Goal: Check status: Check status

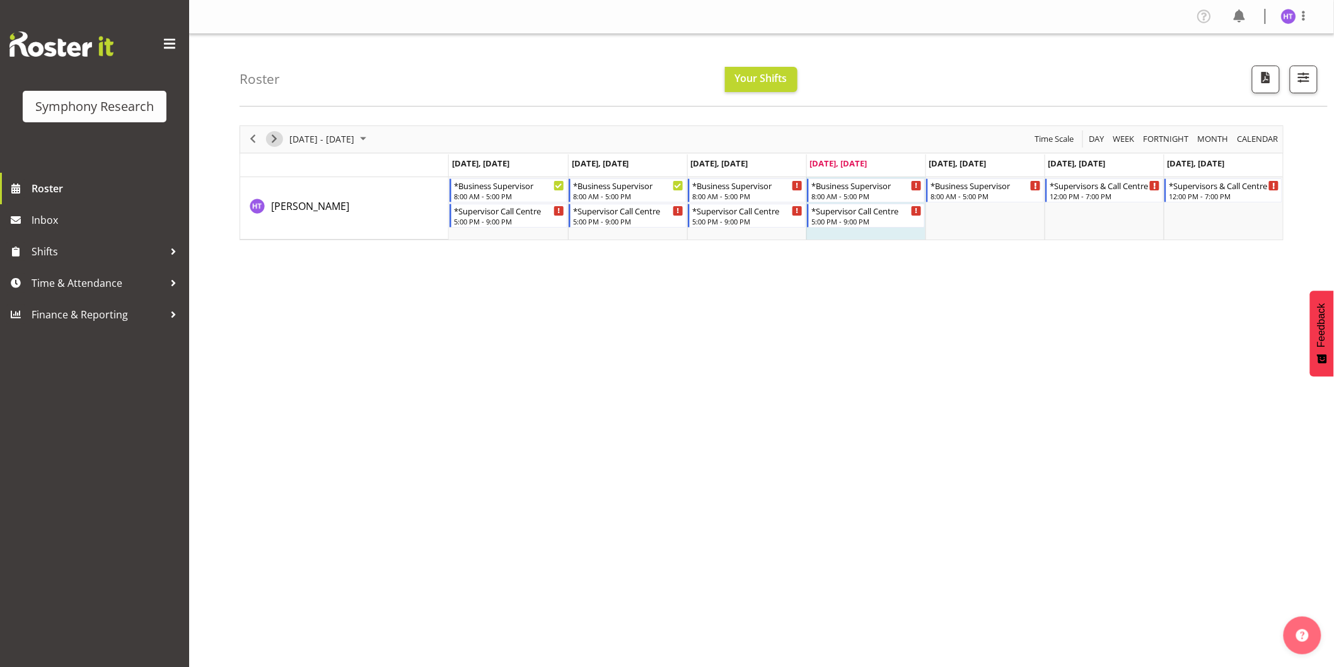
click at [268, 141] on span "Next" at bounding box center [274, 139] width 15 height 16
click at [480, 191] on div "8:00 AM - 5:00 PM" at bounding box center [509, 195] width 111 height 10
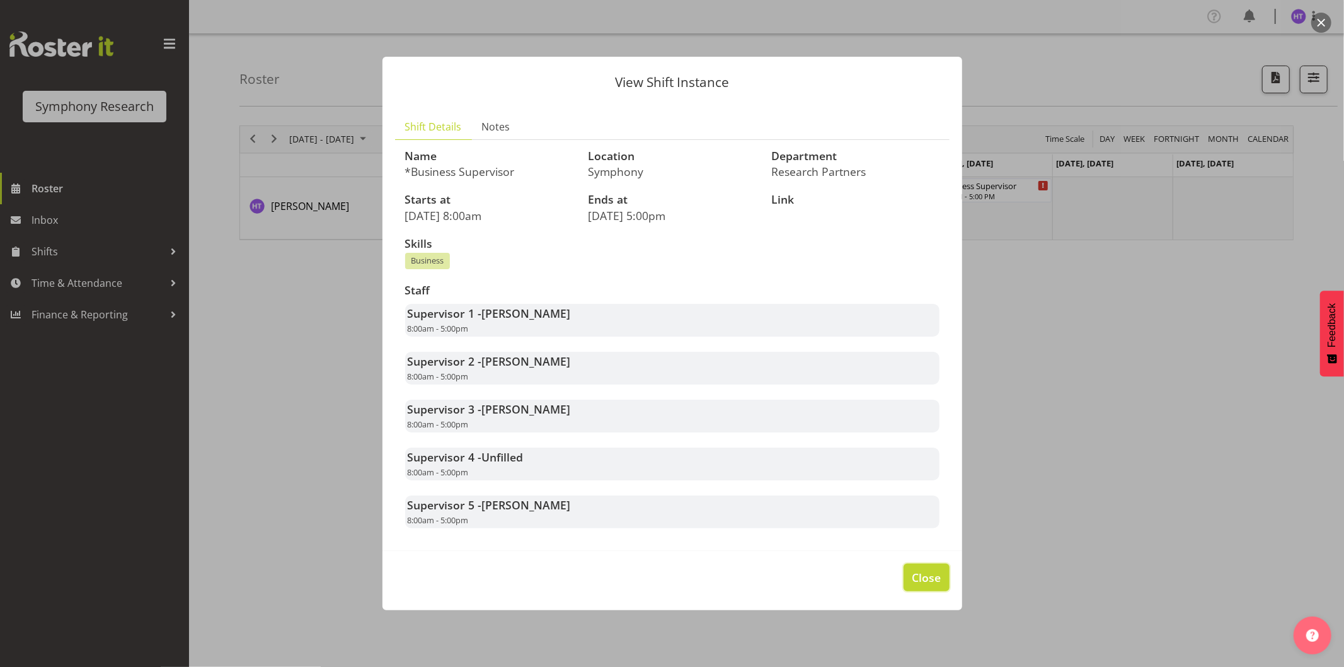
click at [918, 571] on span "Close" at bounding box center [926, 577] width 29 height 16
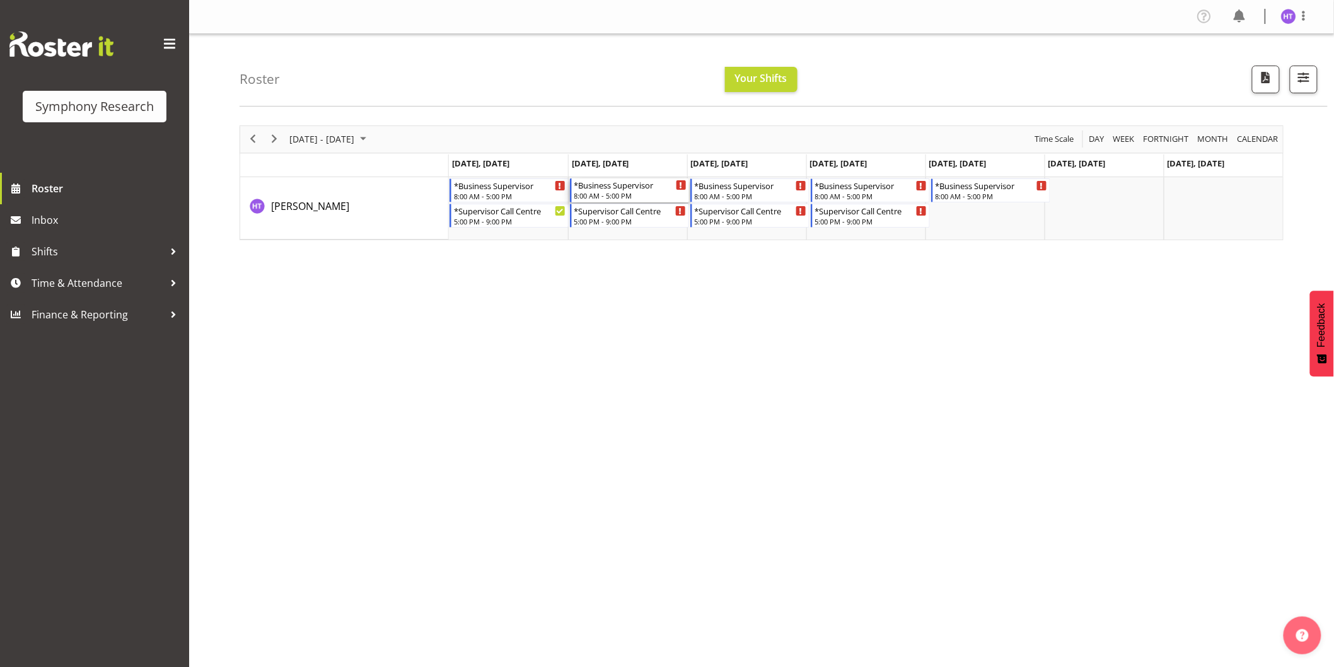
click at [627, 189] on div "*Business Supervisor" at bounding box center [630, 184] width 112 height 13
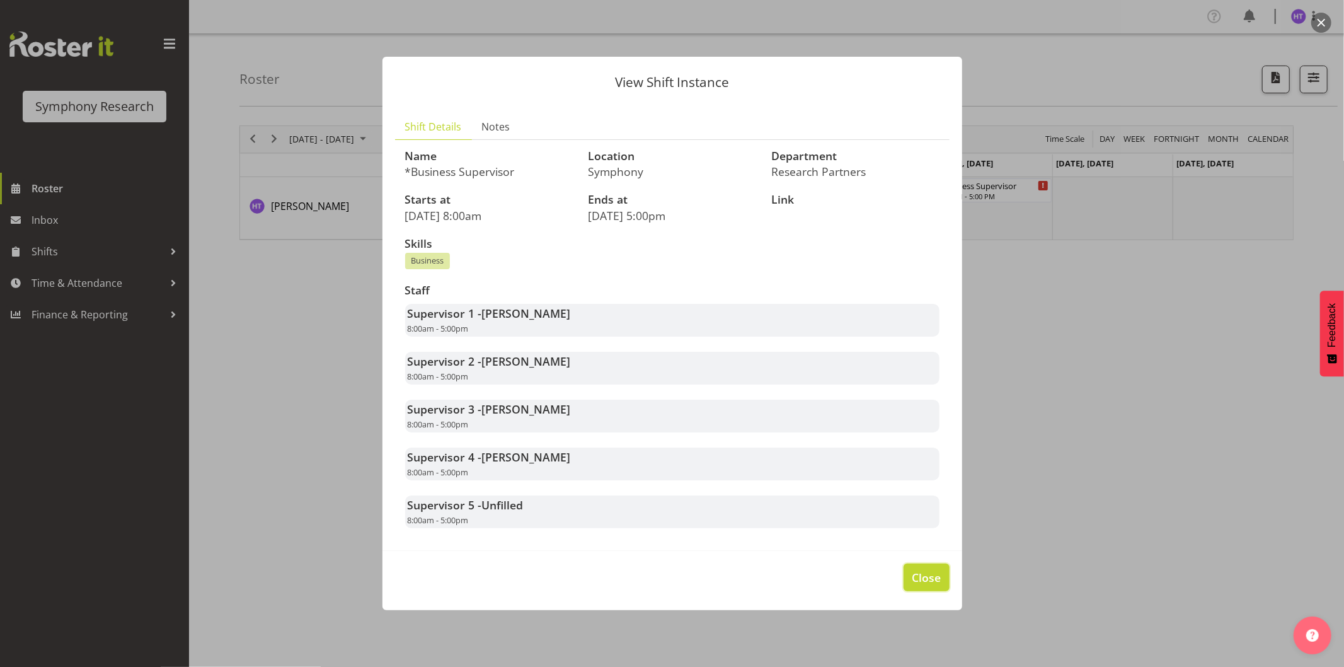
click at [916, 572] on span "Close" at bounding box center [926, 577] width 29 height 16
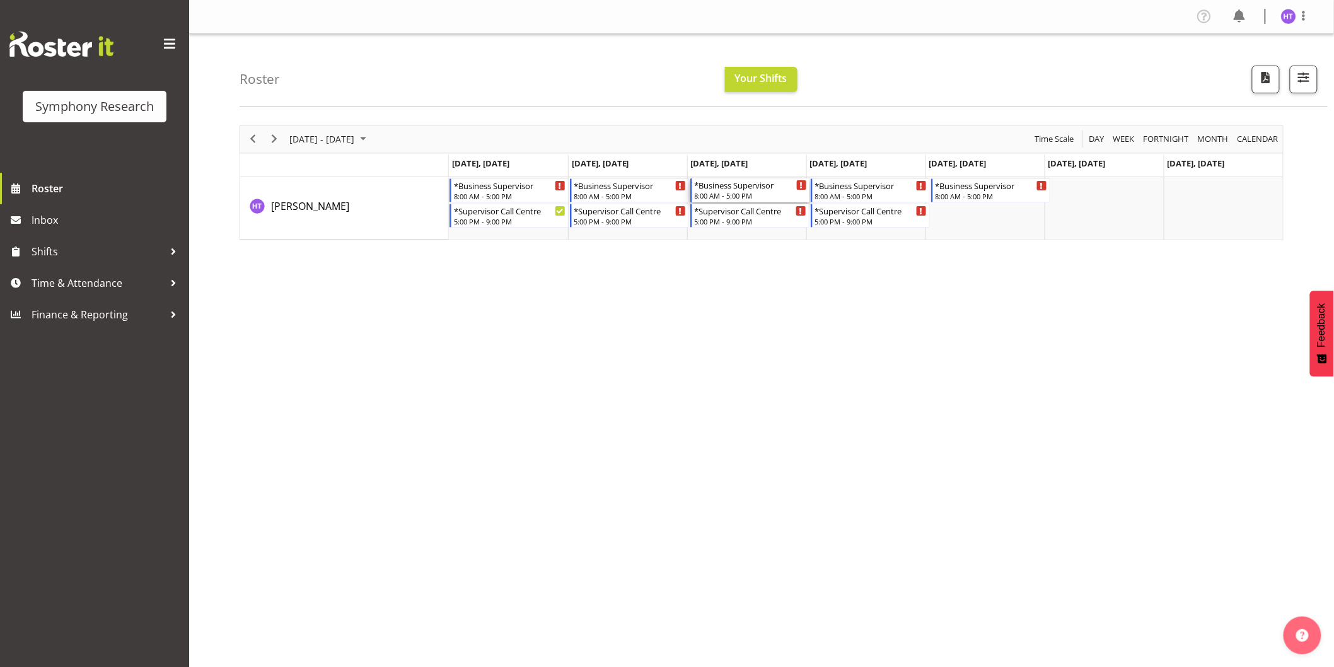
click at [739, 191] on div "8:00 AM - 5:00 PM" at bounding box center [751, 195] width 112 height 10
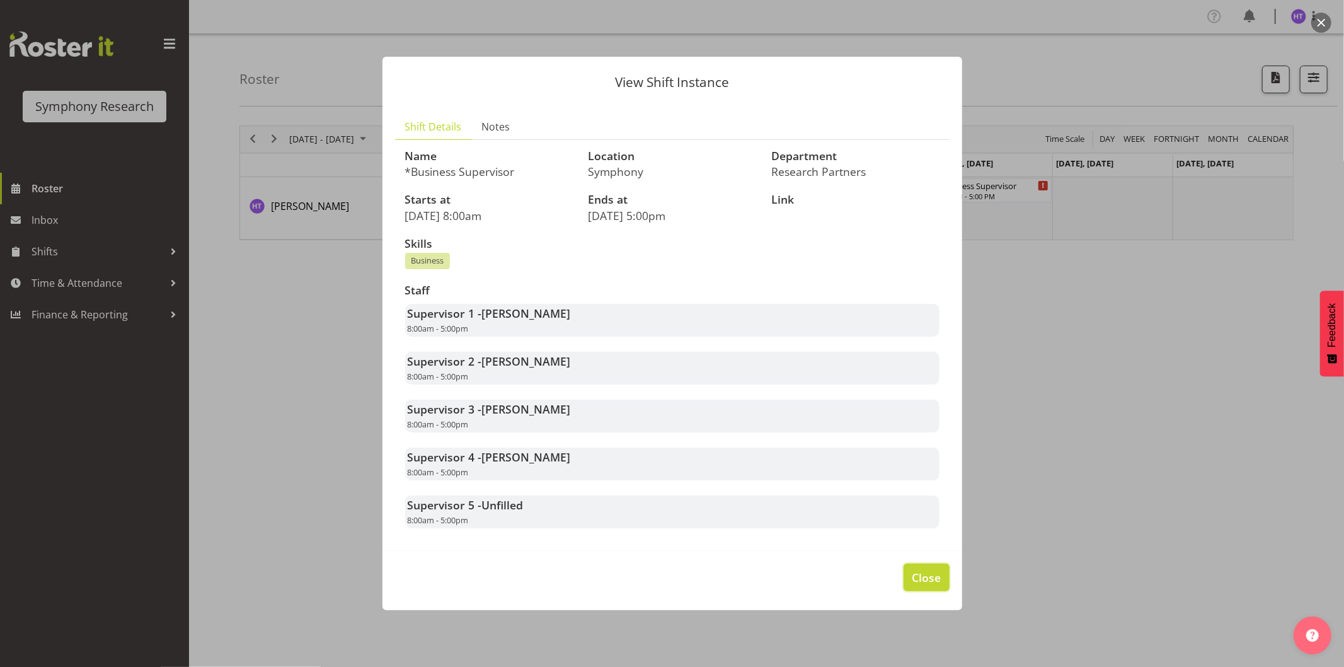
click at [928, 588] on button "Close" at bounding box center [926, 577] width 45 height 28
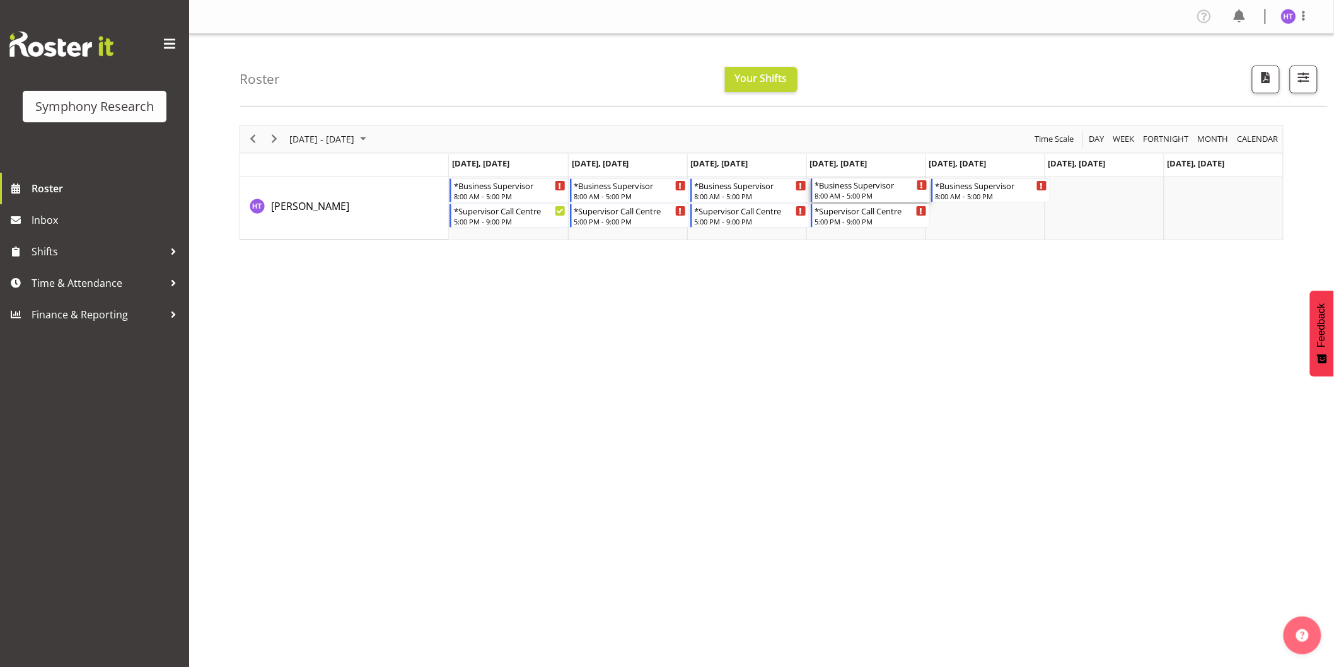
click at [862, 188] on div "*Business Supervisor" at bounding box center [871, 184] width 112 height 13
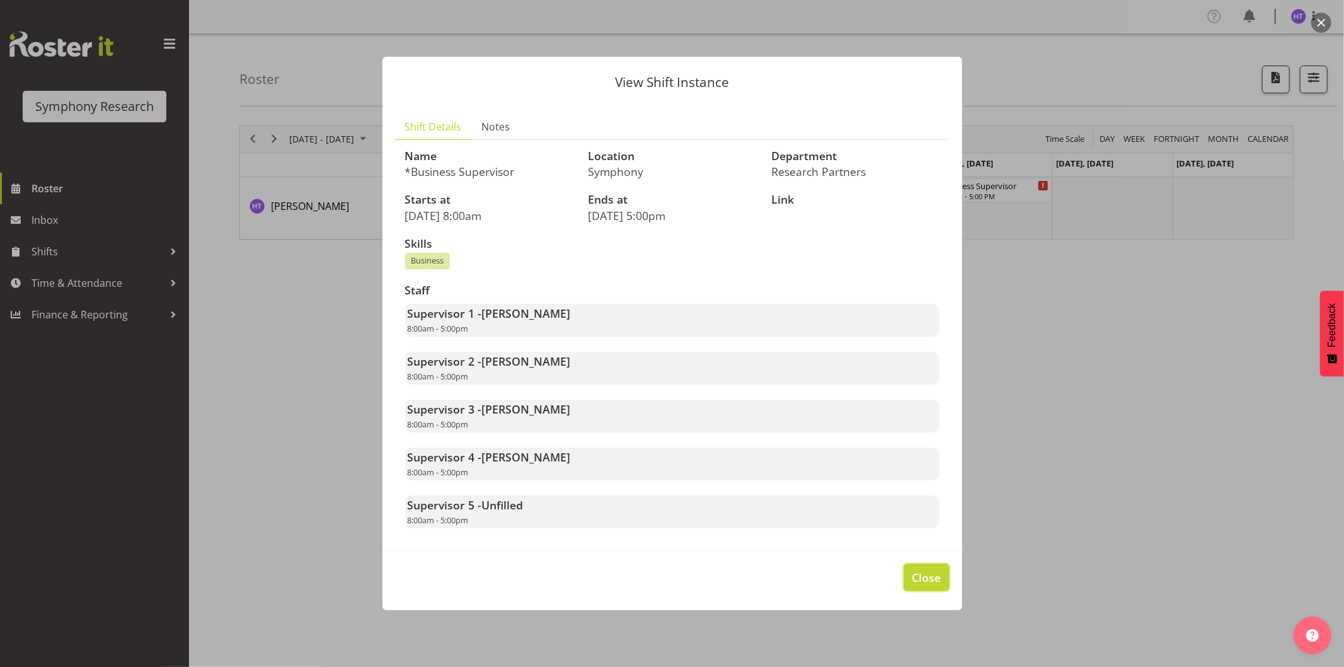
click at [906, 572] on button "Close" at bounding box center [926, 577] width 45 height 28
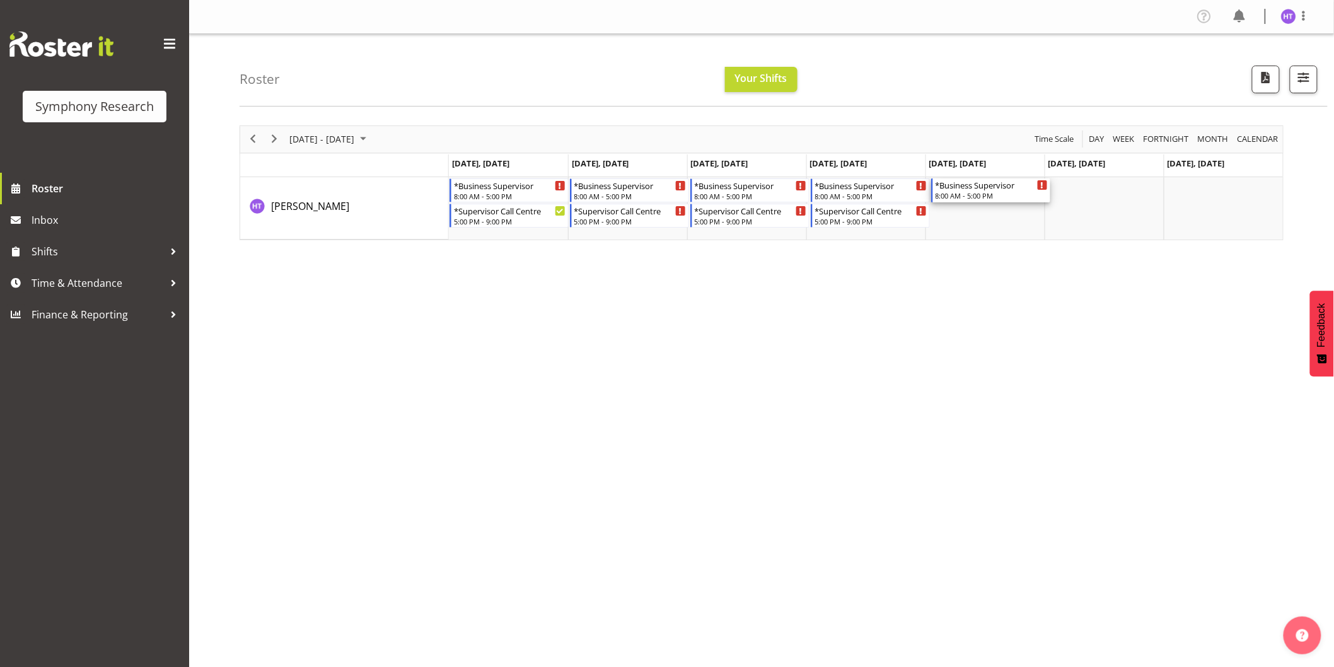
click at [968, 189] on div "*Business Supervisor" at bounding box center [991, 184] width 112 height 13
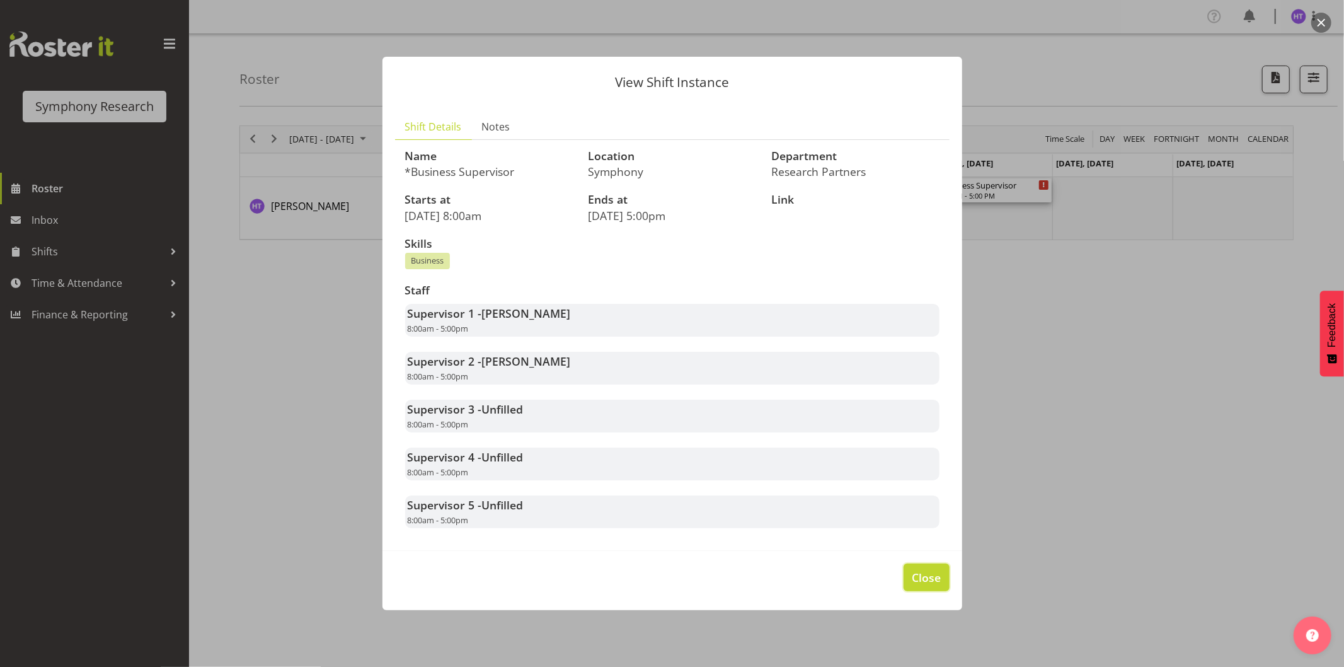
click at [923, 572] on span "Close" at bounding box center [926, 577] width 29 height 16
